Goal: Entertainment & Leisure: Consume media (video, audio)

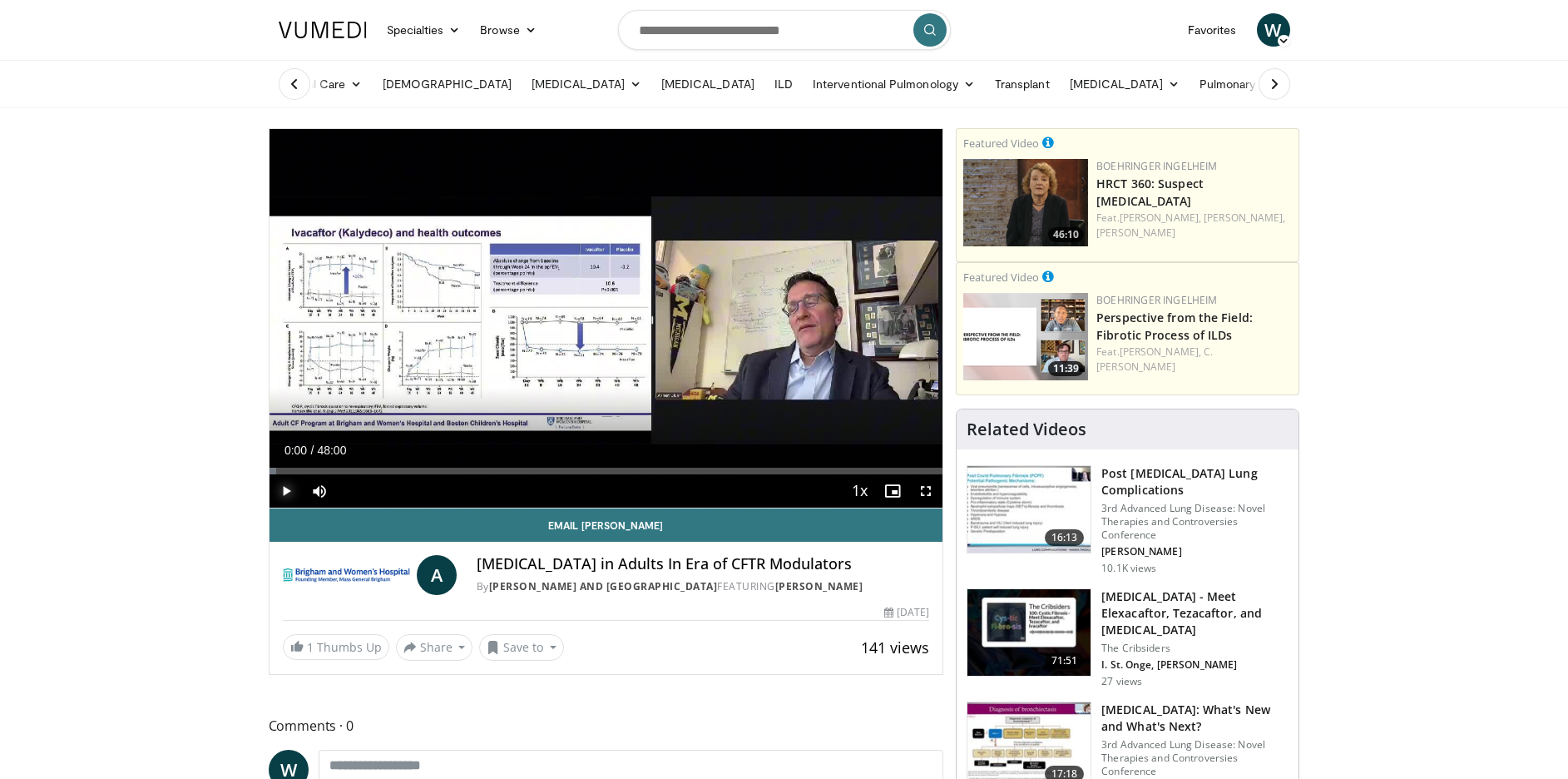
click at [295, 487] on span "Video Player" at bounding box center [286, 490] width 33 height 33
click at [924, 493] on span "Video Player" at bounding box center [925, 490] width 33 height 33
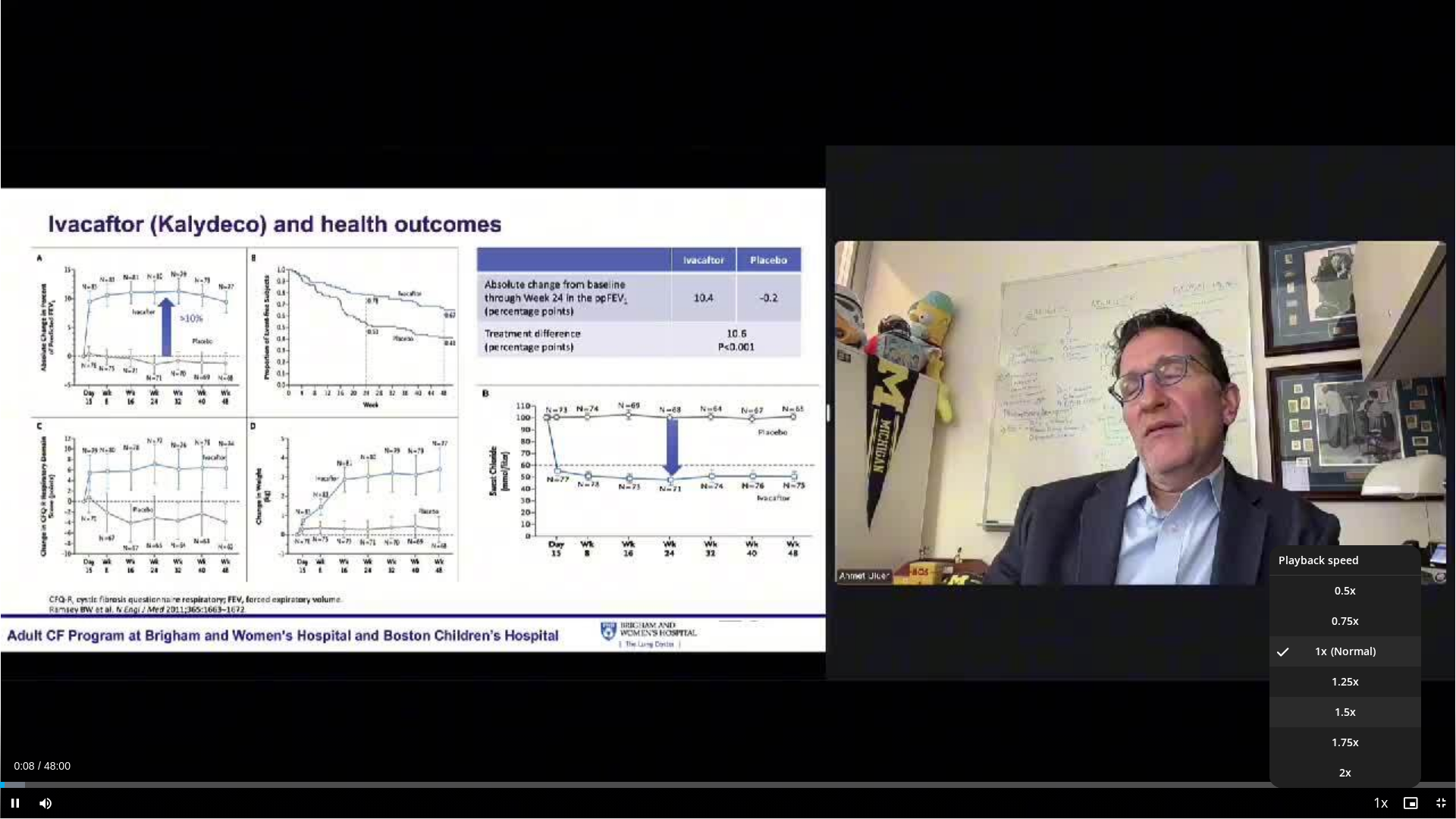
click at [1348, 709] on span "1.5x" at bounding box center [1345, 712] width 21 height 15
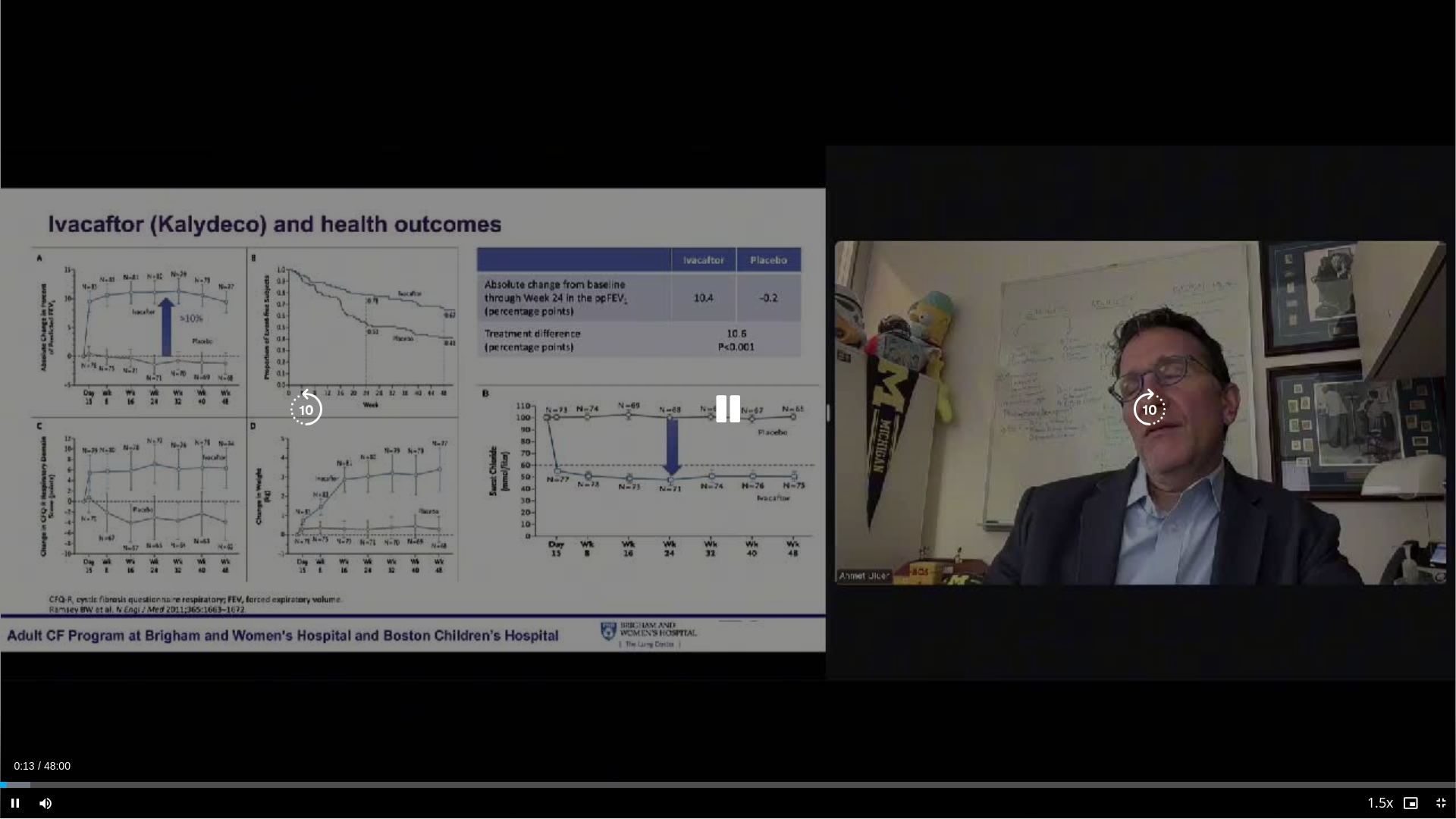
click at [1148, 413] on icon "Video Player" at bounding box center [1149, 410] width 42 height 42
click at [1148, 416] on icon "Video Player" at bounding box center [1149, 410] width 42 height 42
click at [1148, 419] on icon "Video Player" at bounding box center [1149, 410] width 42 height 42
click at [304, 401] on icon "Video Player" at bounding box center [306, 410] width 42 height 42
click at [306, 396] on icon "Video Player" at bounding box center [306, 410] width 42 height 42
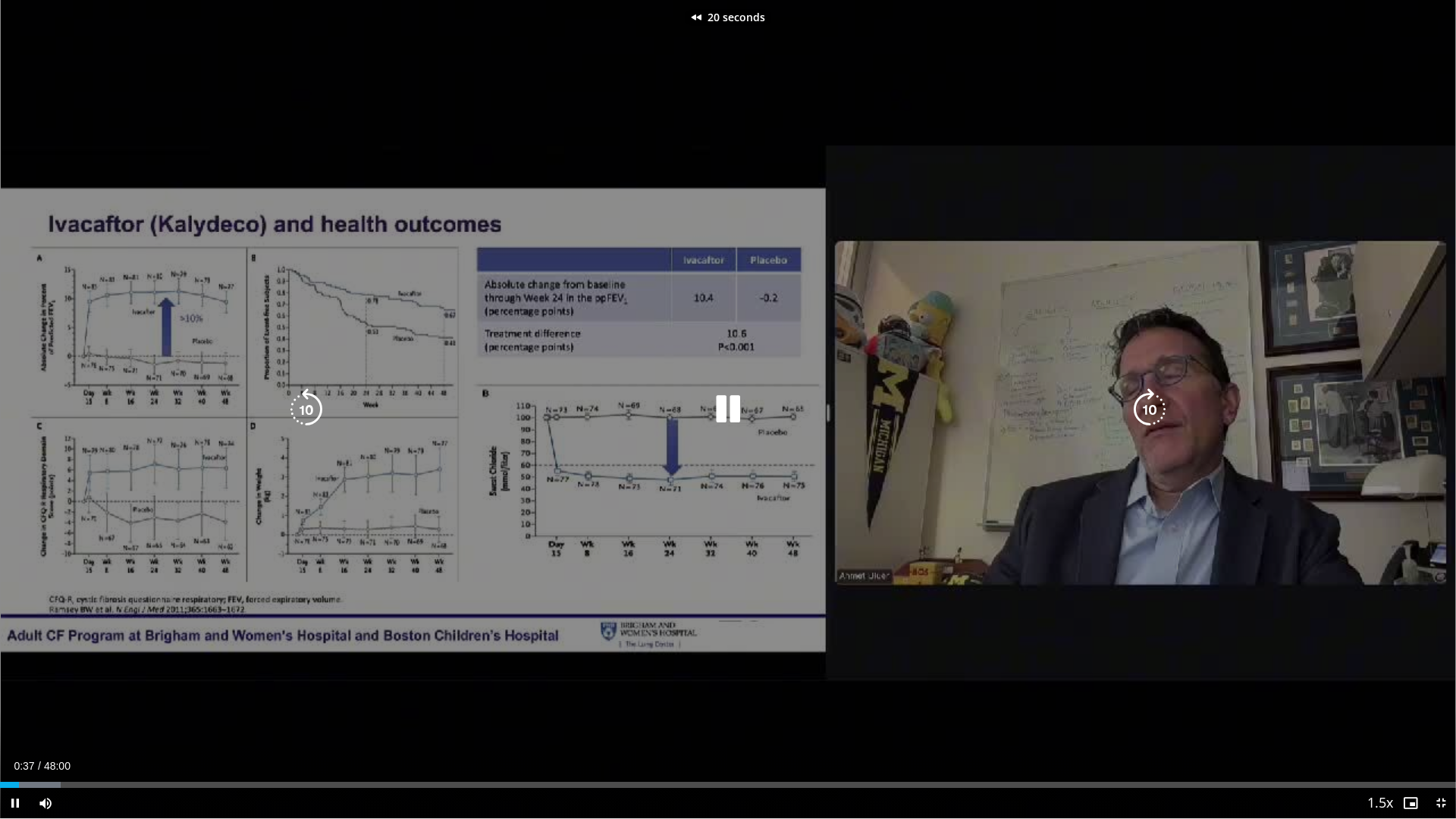
click at [306, 395] on icon "Video Player" at bounding box center [306, 410] width 42 height 42
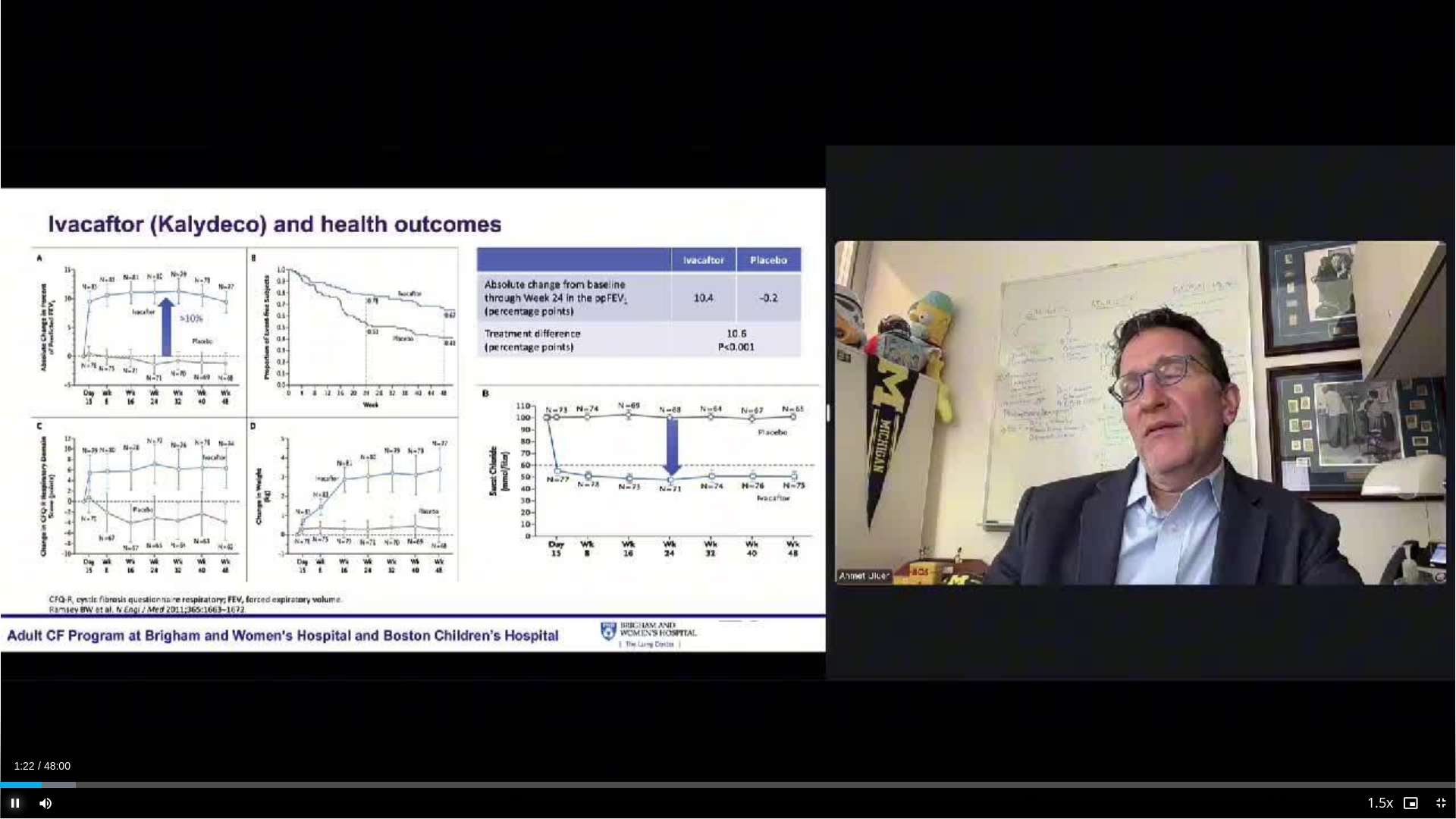
click at [16, 709] on span "Video Player" at bounding box center [15, 803] width 30 height 30
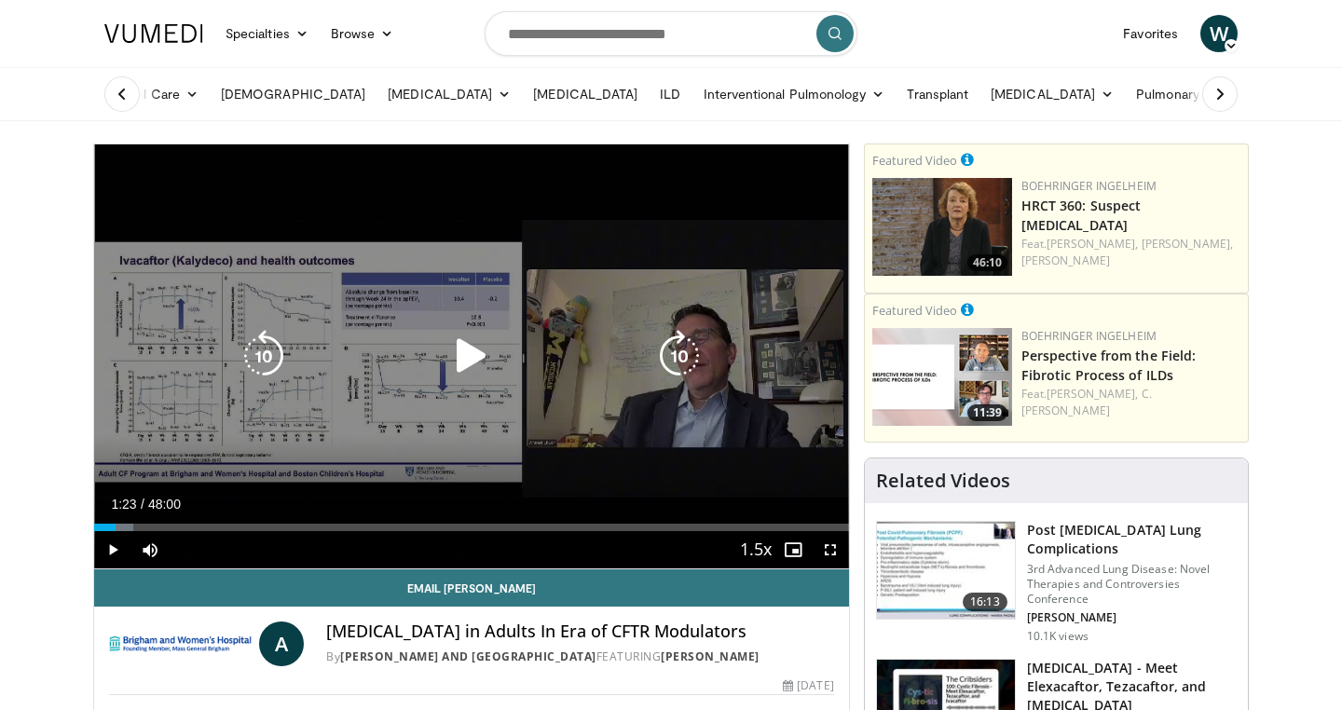
click at [465, 358] on icon "Video Player" at bounding box center [471, 356] width 52 height 52
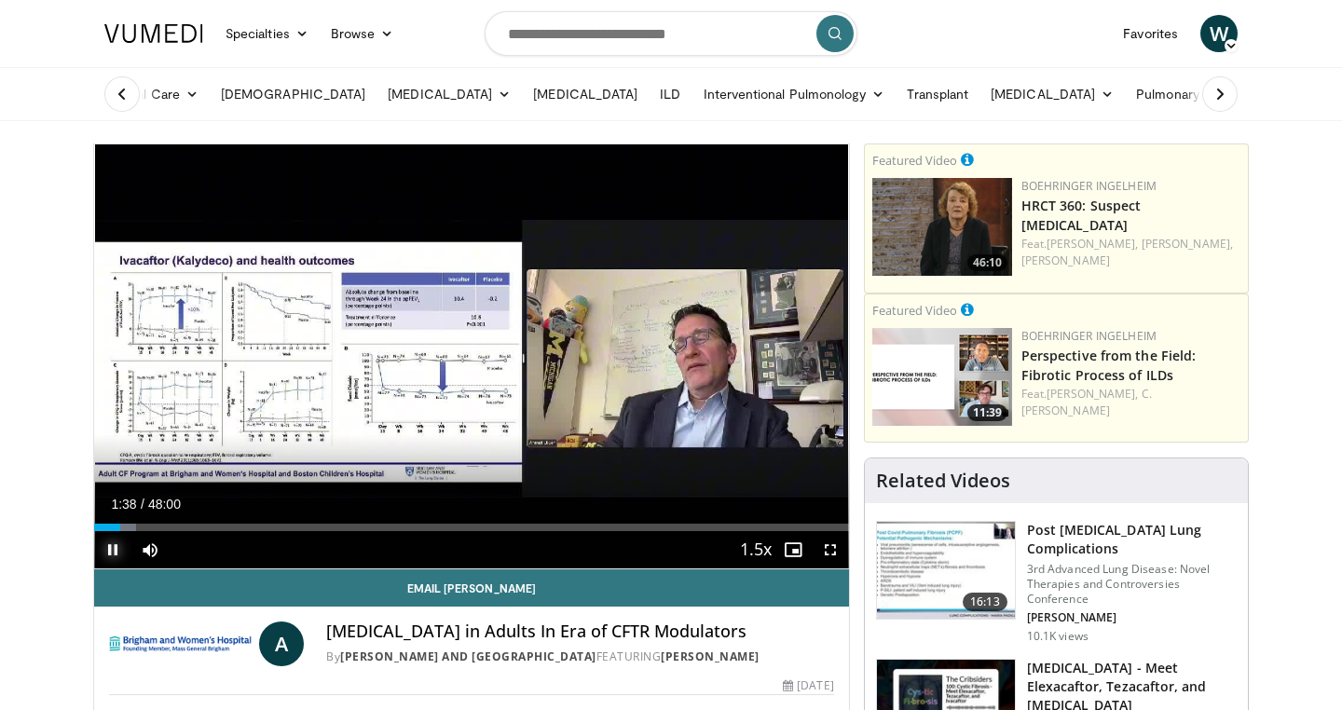
click at [116, 546] on span "Video Player" at bounding box center [112, 549] width 37 height 37
click at [110, 559] on span "Video Player" at bounding box center [112, 549] width 37 height 37
click at [828, 556] on span "Video Player" at bounding box center [829, 549] width 37 height 37
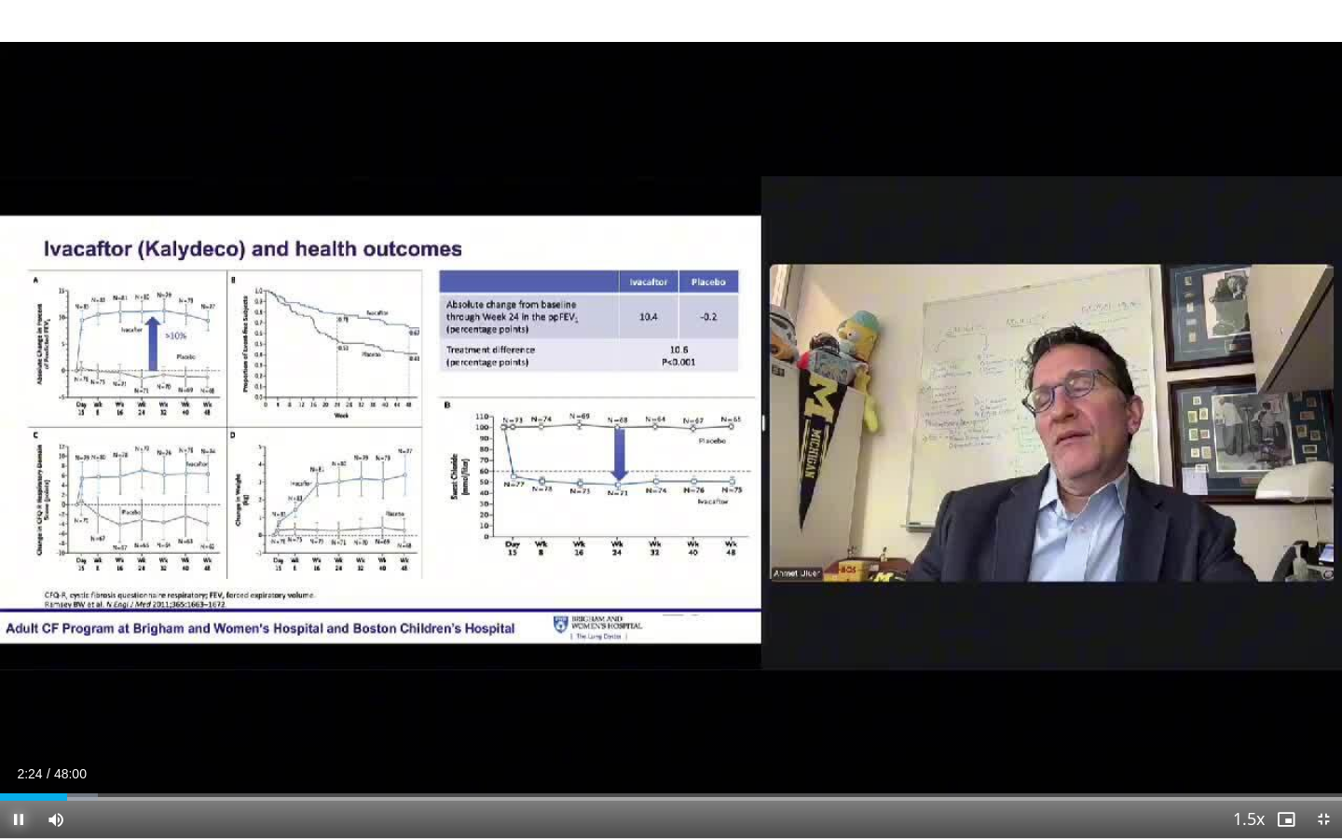
click at [13, 822] on span "Video Player" at bounding box center [18, 818] width 37 height 37
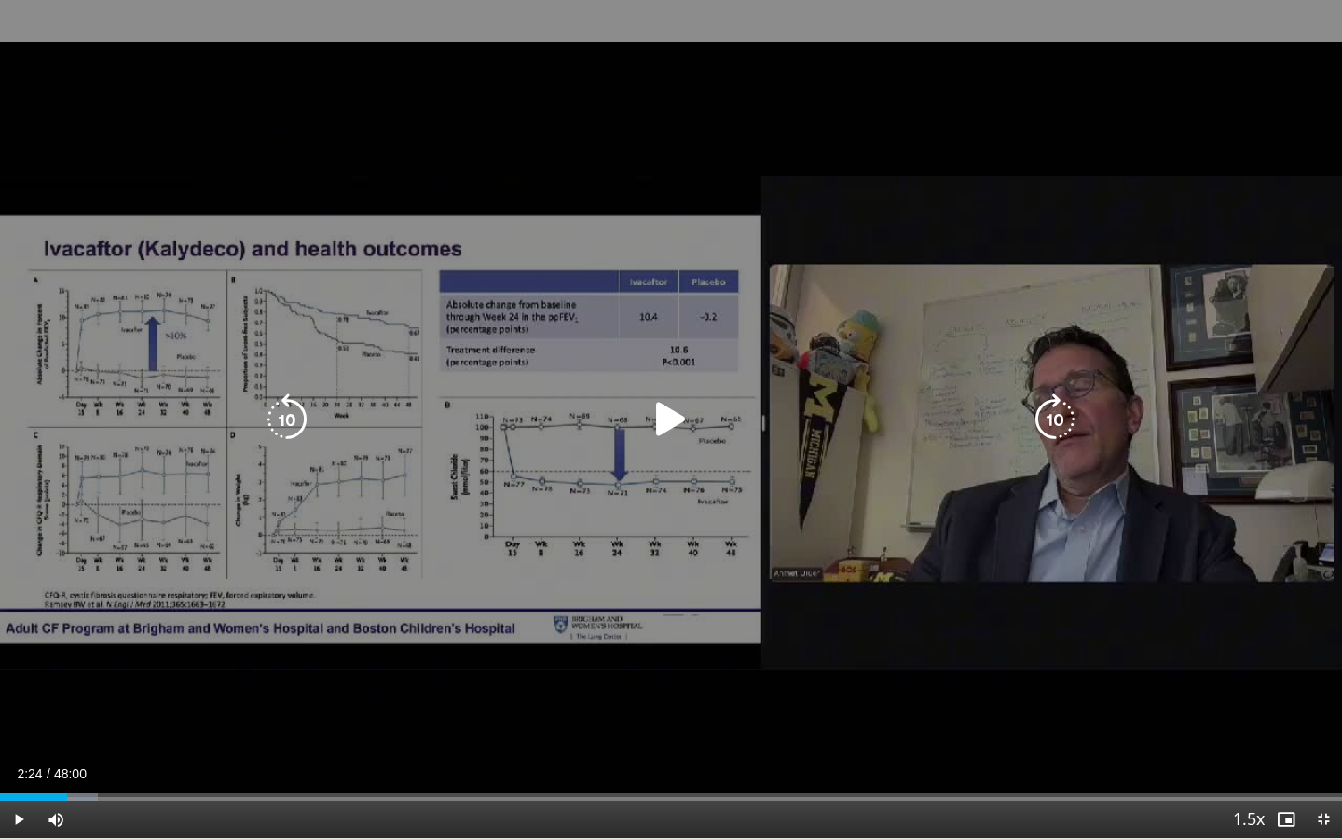
click at [266, 560] on div "30 seconds Tap to unmute" at bounding box center [671, 419] width 1342 height 838
click at [678, 433] on icon "Video Player" at bounding box center [671, 419] width 52 height 52
click at [675, 408] on icon "Video Player" at bounding box center [671, 419] width 52 height 52
